Goal: Information Seeking & Learning: Check status

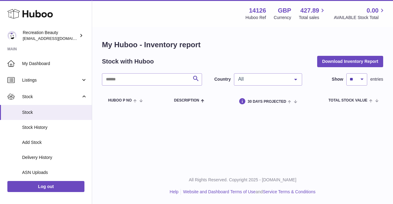
select select "**"
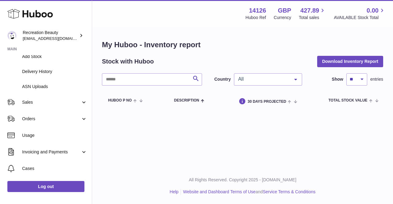
scroll to position [87, 0]
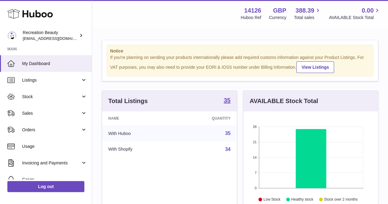
scroll to position [96, 134]
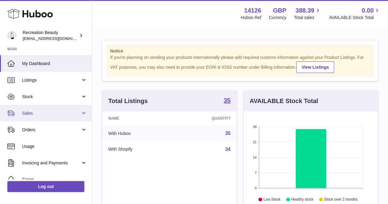
click at [68, 112] on span "Sales" at bounding box center [51, 113] width 59 height 6
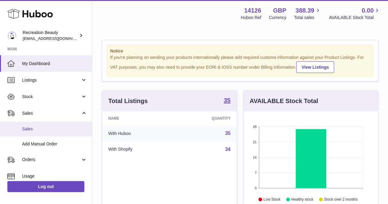
click at [68, 128] on span "Sales" at bounding box center [54, 129] width 65 height 6
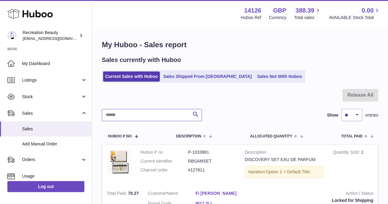
click at [124, 117] on input "text" at bounding box center [152, 115] width 100 height 12
click at [176, 67] on div "Sales currently with Huboo Current Sales with Huboo Sales Shipped From Huboo Sa…" at bounding box center [240, 69] width 276 height 27
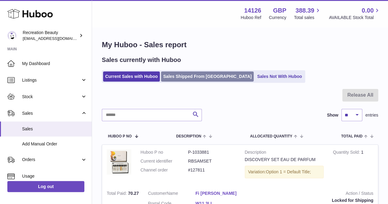
click at [176, 72] on link "Sales Shipped From [GEOGRAPHIC_DATA]" at bounding box center [207, 76] width 93 height 10
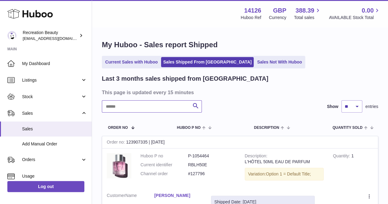
click at [171, 105] on input "text" at bounding box center [152, 106] width 100 height 12
paste input "**********"
type input "**********"
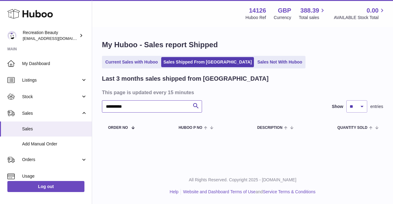
click at [146, 110] on input "**********" at bounding box center [152, 106] width 100 height 12
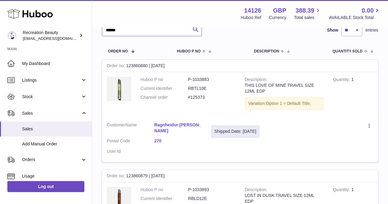
scroll to position [77, 0]
type input "******"
click at [368, 124] on icon at bounding box center [369, 126] width 7 height 6
click at [227, 31] on div "****** Search Show ** ** ** entries" at bounding box center [240, 30] width 276 height 12
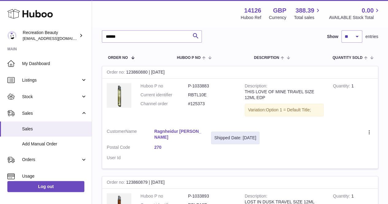
scroll to position [0, 0]
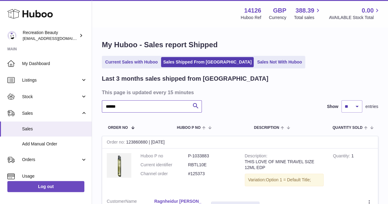
click at [161, 107] on input "******" at bounding box center [152, 106] width 100 height 12
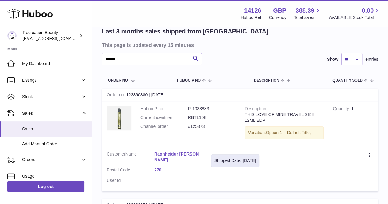
drag, startPoint x: 184, startPoint y: 166, endPoint x: 180, endPoint y: 163, distance: 5.1
click at [180, 163] on dl "Customer Name Ragnheidur Hera Gisladottir Postal Code 270 User Id" at bounding box center [154, 169] width 95 height 36
click at [124, 155] on span "Customer" at bounding box center [116, 154] width 19 height 5
drag, startPoint x: 152, startPoint y: 152, endPoint x: 167, endPoint y: 159, distance: 17.2
click at [167, 159] on dl "Customer Name Ragnheidur Hera Gisladottir Postal Code 270 User Id" at bounding box center [154, 169] width 95 height 36
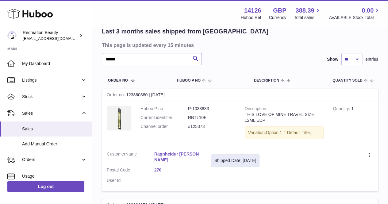
copy dl "Ragnheidur Hera Gisladottir"
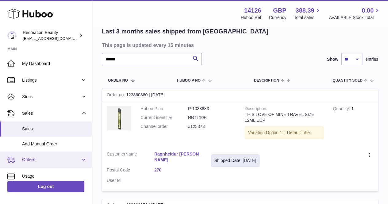
click at [31, 157] on span "Orders" at bounding box center [51, 160] width 59 height 6
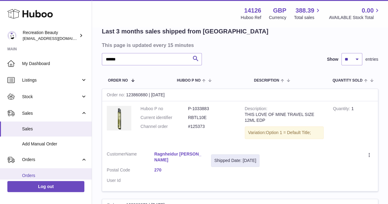
click at [43, 172] on link "Orders" at bounding box center [46, 175] width 92 height 15
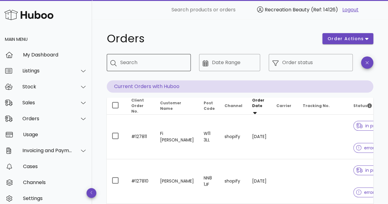
click at [147, 65] on input "Search" at bounding box center [153, 63] width 66 height 10
paste input "**********"
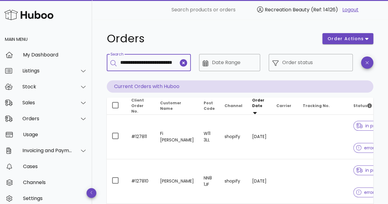
type input "**********"
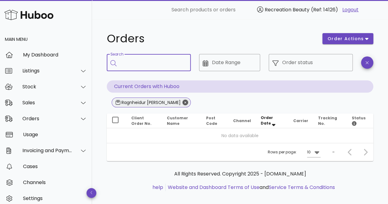
click at [184, 100] on icon "Close" at bounding box center [186, 103] width 6 height 6
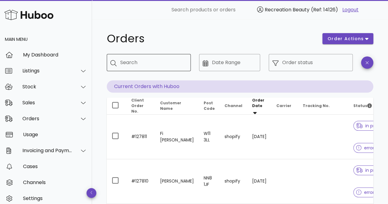
click at [160, 63] on input "Search" at bounding box center [153, 63] width 66 height 10
paste input "**********"
type input "**********"
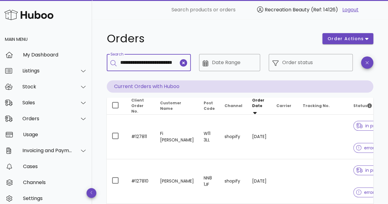
click at [160, 63] on input "**********" at bounding box center [149, 63] width 58 height 10
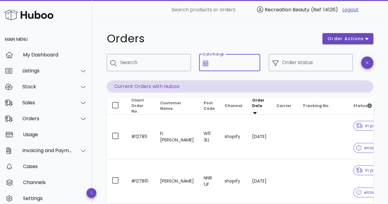
click at [242, 60] on input "Date Range" at bounding box center [234, 63] width 45 height 10
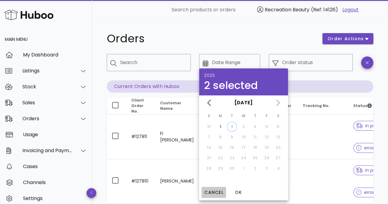
click at [213, 192] on span "Cancel" at bounding box center [214, 192] width 20 height 6
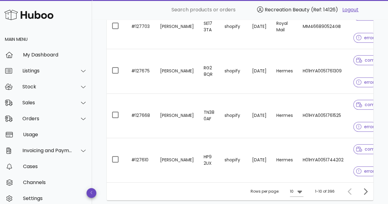
scroll to position [396, 0]
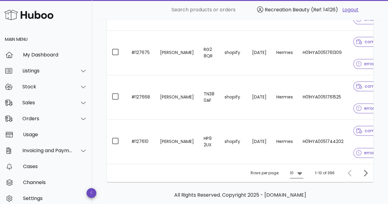
click at [299, 174] on icon at bounding box center [299, 173] width 5 height 3
click at [301, 188] on div "50" at bounding box center [299, 190] width 6 height 6
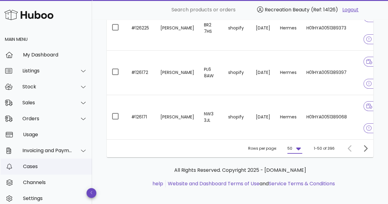
scroll to position [21, 0]
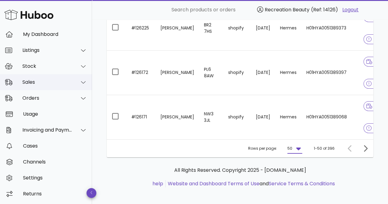
click at [64, 78] on div "Sales" at bounding box center [46, 82] width 92 height 16
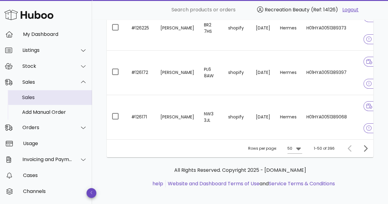
click at [70, 97] on div "Sales" at bounding box center [54, 98] width 65 height 6
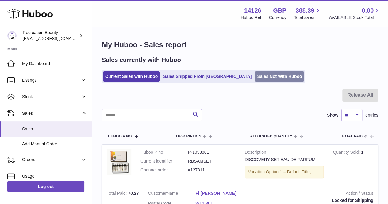
click at [255, 77] on link "Sales Not With Huboo" at bounding box center [279, 76] width 49 height 10
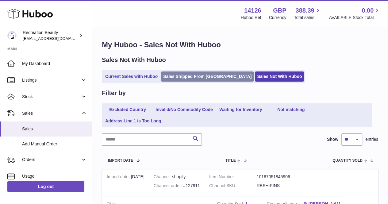
click at [165, 73] on link "Sales Shipped From [GEOGRAPHIC_DATA]" at bounding box center [207, 76] width 93 height 10
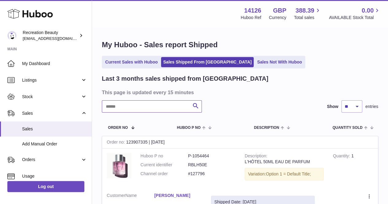
click at [163, 108] on input "text" at bounding box center [152, 106] width 100 height 12
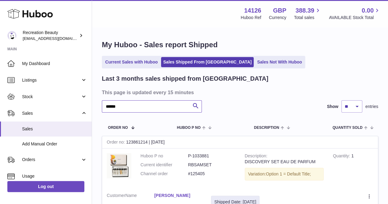
click at [163, 108] on input "******" at bounding box center [152, 106] width 100 height 12
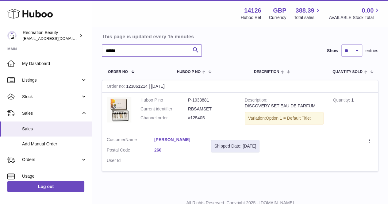
scroll to position [84, 0]
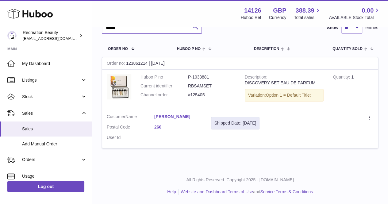
type input "******"
click at [192, 114] on link "Herdis Ósk Unnarsdóttir" at bounding box center [178, 117] width 48 height 6
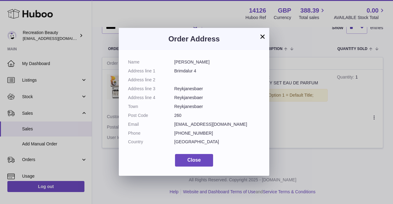
click at [264, 36] on button "×" at bounding box center [262, 36] width 7 height 7
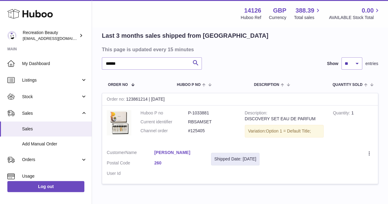
scroll to position [44, 0]
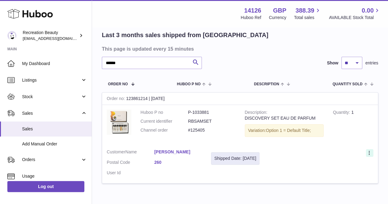
click at [366, 152] on icon at bounding box center [369, 153] width 7 height 6
click at [319, 148] on td "Create a ticket Duplicate Order" at bounding box center [321, 164] width 114 height 39
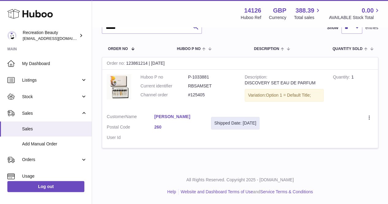
scroll to position [81, 0]
click at [142, 59] on div "Order no 123861214 | 31st Aug" at bounding box center [240, 63] width 276 height 12
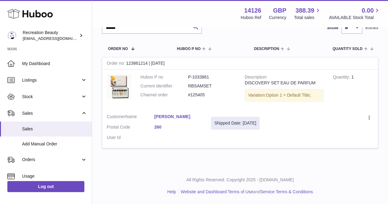
click at [145, 61] on div "Order no 123861214 | 31st Aug" at bounding box center [240, 63] width 276 height 12
drag, startPoint x: 148, startPoint y: 62, endPoint x: 126, endPoint y: 62, distance: 21.5
click at [126, 62] on div "Order no 123861214 | 31st Aug" at bounding box center [240, 63] width 276 height 12
copy div "123861214"
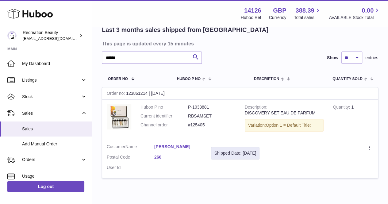
scroll to position [50, 0]
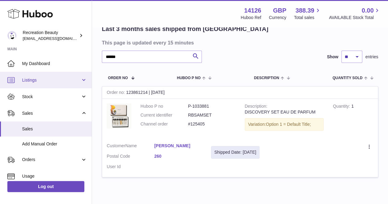
click at [50, 83] on span "Listings" at bounding box center [51, 80] width 59 height 6
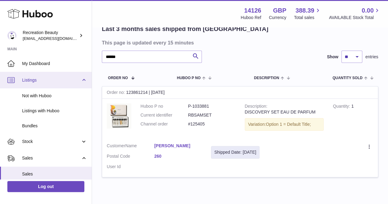
click at [50, 83] on span "Listings" at bounding box center [51, 80] width 59 height 6
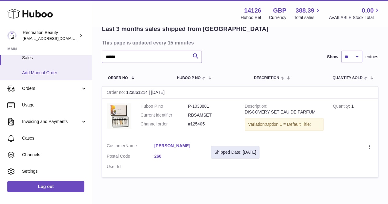
scroll to position [70, 0]
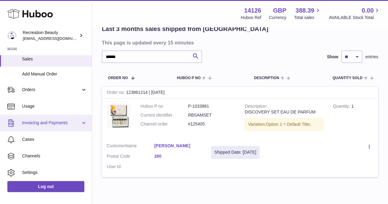
click at [69, 122] on span "Invoicing and Payments" at bounding box center [51, 123] width 59 height 6
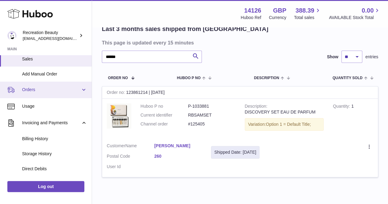
click at [73, 92] on span "Orders" at bounding box center [51, 90] width 59 height 6
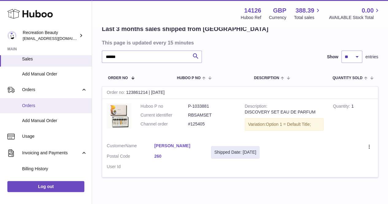
click at [72, 108] on link "Orders" at bounding box center [46, 105] width 92 height 15
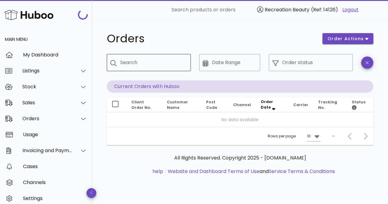
click at [135, 66] on input "Search" at bounding box center [153, 63] width 66 height 10
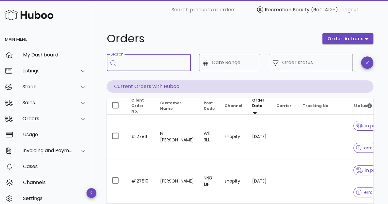
paste input "*********"
type input "*********"
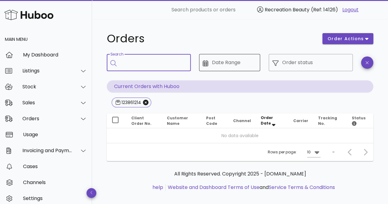
click at [241, 61] on input "Date Range" at bounding box center [234, 63] width 45 height 10
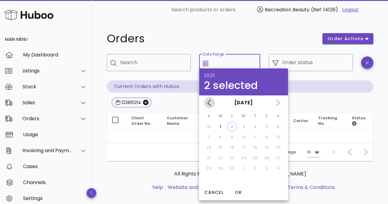
click at [207, 103] on icon "Previous month" at bounding box center [209, 102] width 7 height 7
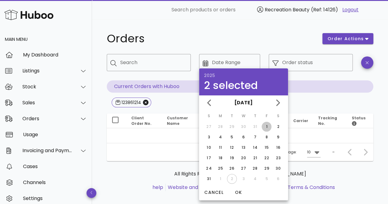
click at [265, 129] on div "1" at bounding box center [267, 127] width 10 height 6
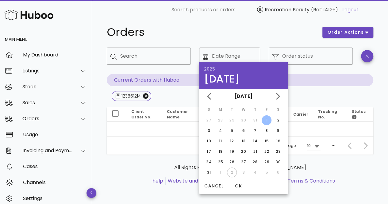
click at [233, 172] on td "2" at bounding box center [231, 173] width 11 height 10
click at [277, 94] on icon "Next month" at bounding box center [278, 96] width 4 height 6
click at [232, 121] on div "2" at bounding box center [231, 121] width 9 height 6
type input "**********"
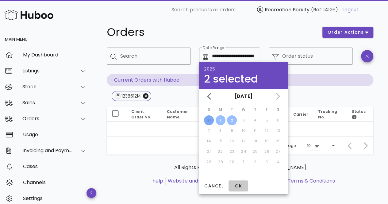
click at [236, 189] on button "OK" at bounding box center [239, 185] width 20 height 11
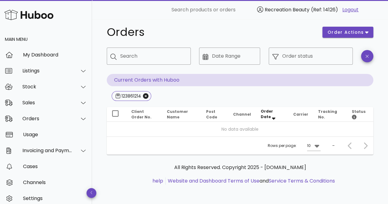
type input "**********"
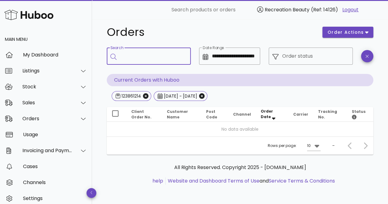
click at [155, 57] on input "Search" at bounding box center [153, 56] width 66 height 10
click at [205, 96] on icon "Close" at bounding box center [202, 96] width 6 height 6
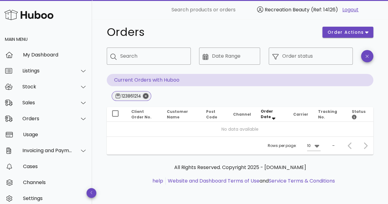
click at [146, 98] on icon "Close" at bounding box center [146, 96] width 6 height 6
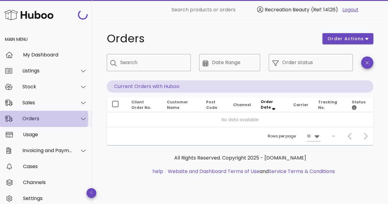
click at [54, 112] on div "Orders" at bounding box center [46, 119] width 92 height 16
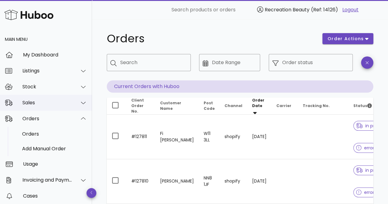
click at [56, 97] on div "Sales" at bounding box center [46, 103] width 92 height 16
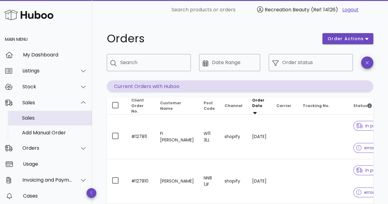
click at [56, 117] on div "Sales" at bounding box center [54, 118] width 65 height 6
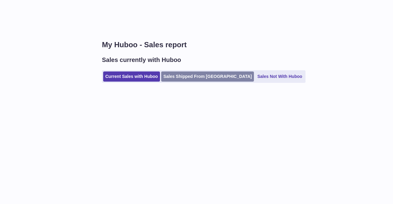
click at [207, 76] on link "Sales Shipped From [GEOGRAPHIC_DATA]" at bounding box center [207, 76] width 93 height 10
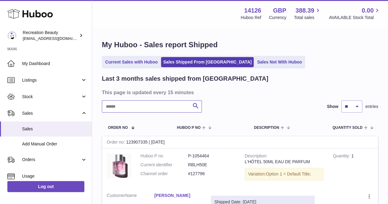
click at [156, 107] on input "text" at bounding box center [152, 106] width 100 height 12
type input "*"
click at [255, 64] on link "Sales Not With Huboo" at bounding box center [279, 62] width 49 height 10
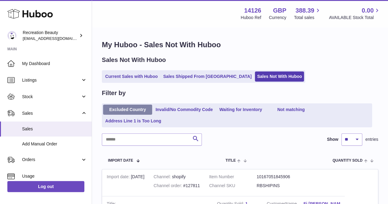
click at [133, 108] on link "Excluded Country" at bounding box center [127, 110] width 49 height 10
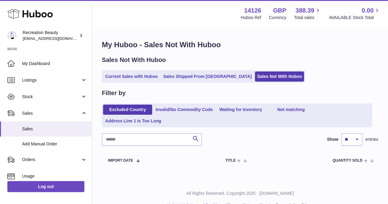
scroll to position [13, 0]
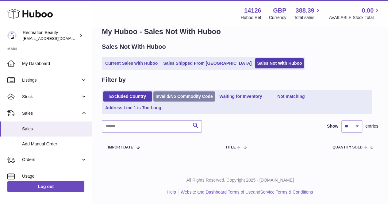
click at [199, 97] on link "Invalid/No Commodity Code" at bounding box center [184, 96] width 62 height 10
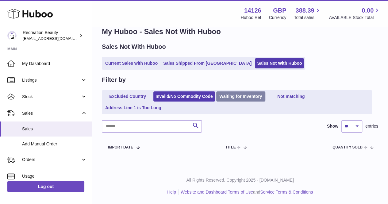
click at [233, 93] on link "Waiting for Inventory" at bounding box center [240, 96] width 49 height 10
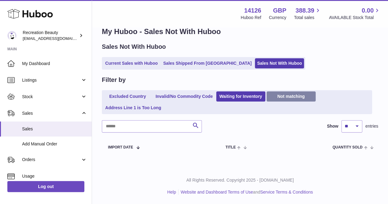
click at [288, 92] on link "Not matching" at bounding box center [291, 96] width 49 height 10
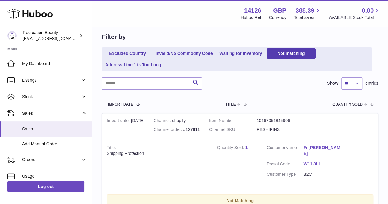
scroll to position [55, 0]
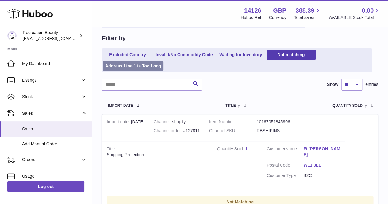
click at [137, 67] on link "Address Line 1 is Too Long" at bounding box center [133, 66] width 60 height 10
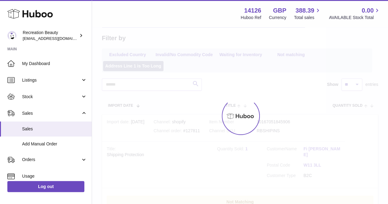
scroll to position [13, 0]
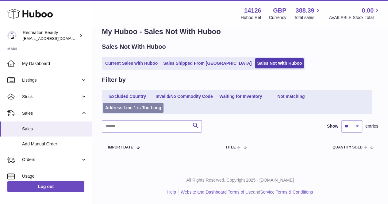
click at [142, 109] on link "Address Line 1 is Too Long" at bounding box center [133, 108] width 60 height 10
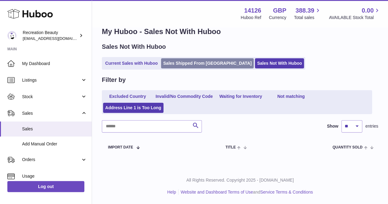
click at [177, 60] on link "Sales Shipped From [GEOGRAPHIC_DATA]" at bounding box center [207, 63] width 93 height 10
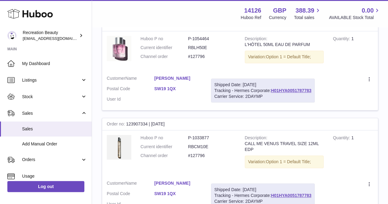
scroll to position [133, 0]
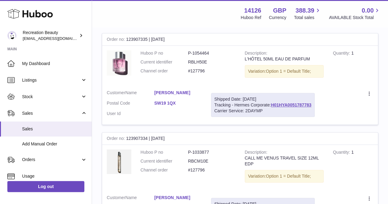
click at [199, 116] on dd at bounding box center [178, 114] width 48 height 6
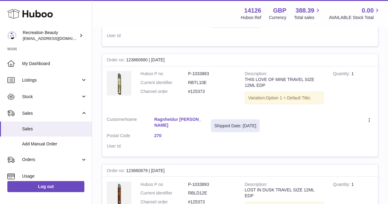
scroll to position [482, 0]
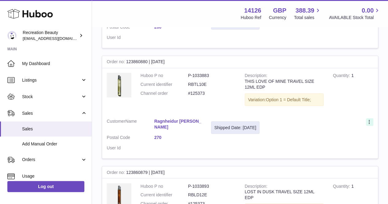
click at [366, 123] on div at bounding box center [369, 122] width 7 height 8
click at [385, 68] on div "My Huboo - Sales report Shipped Current Sales with Huboo Sales Shipped From [GE…" at bounding box center [240, 128] width 296 height 1167
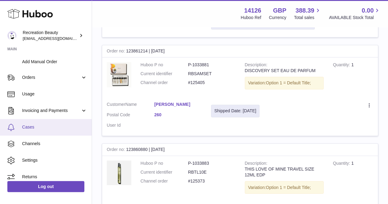
scroll to position [88, 0]
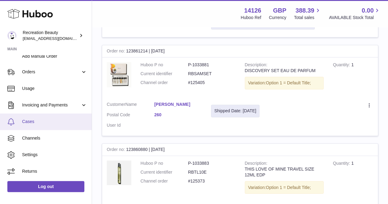
click at [59, 118] on link "Cases" at bounding box center [46, 122] width 92 height 17
